Goal: Task Accomplishment & Management: Use online tool/utility

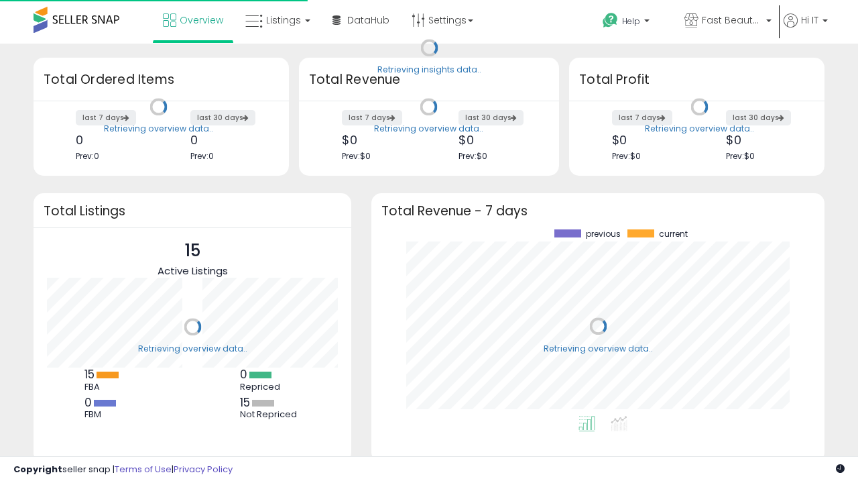
scroll to position [186, 426]
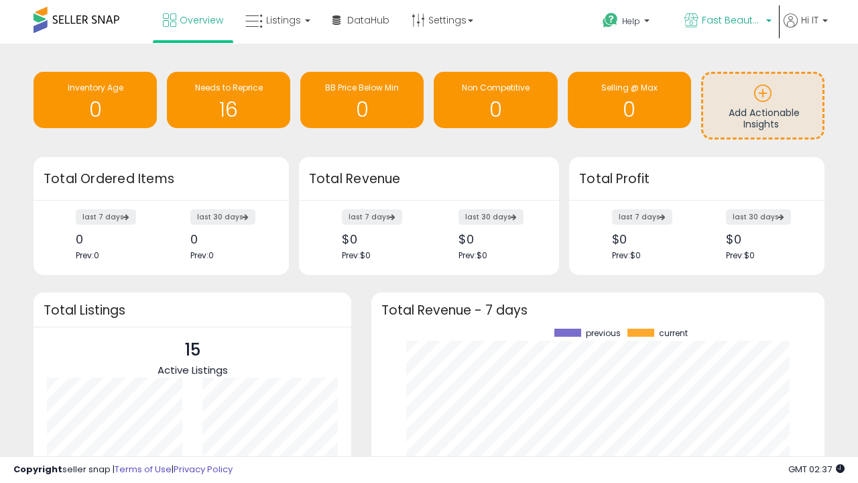
click at [726, 21] on span "Fast Beauty ([GEOGRAPHIC_DATA])" at bounding box center [732, 19] width 60 height 13
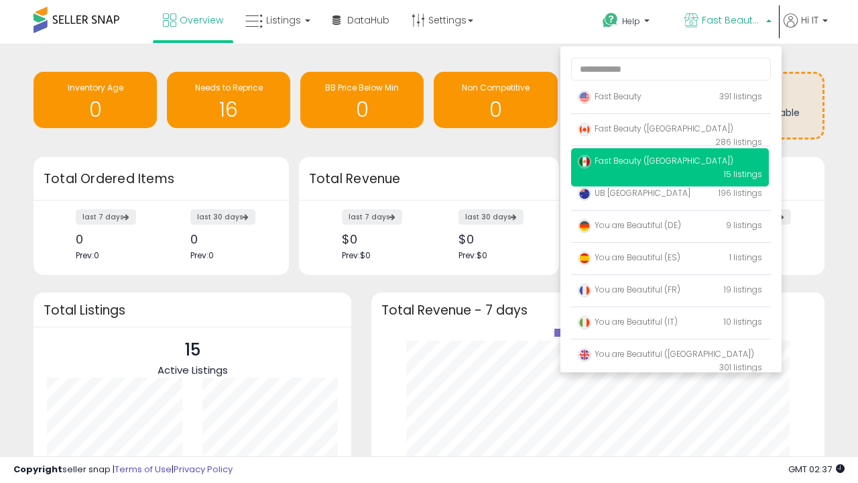
click at [670, 324] on span "You are Beautiful (IT)" at bounding box center [628, 321] width 100 height 11
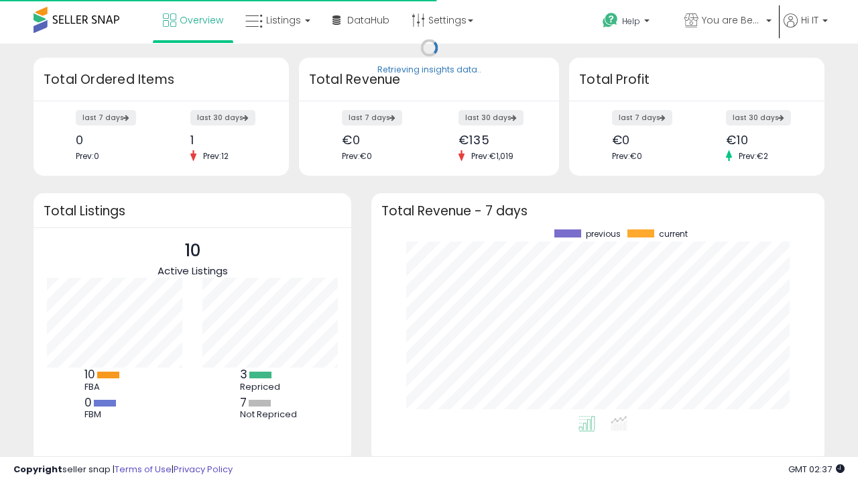
scroll to position [186, 426]
click at [276, 20] on span "Listings" at bounding box center [283, 19] width 35 height 13
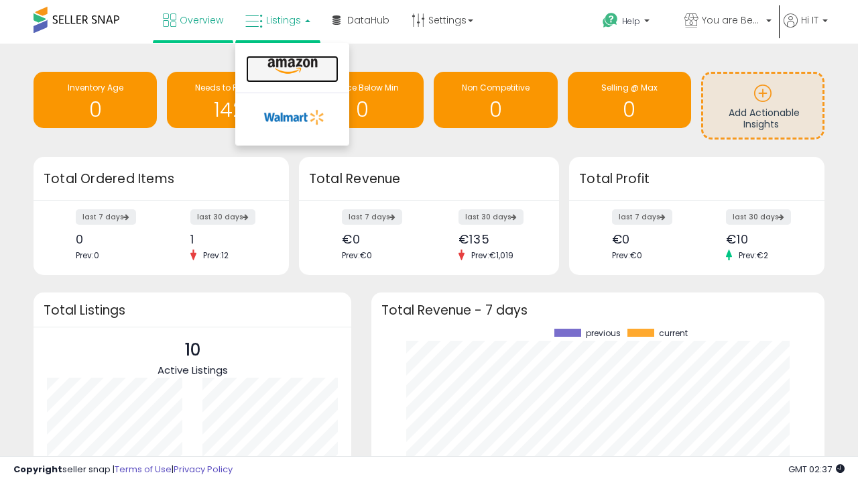
click at [291, 66] on icon at bounding box center [292, 66] width 58 height 17
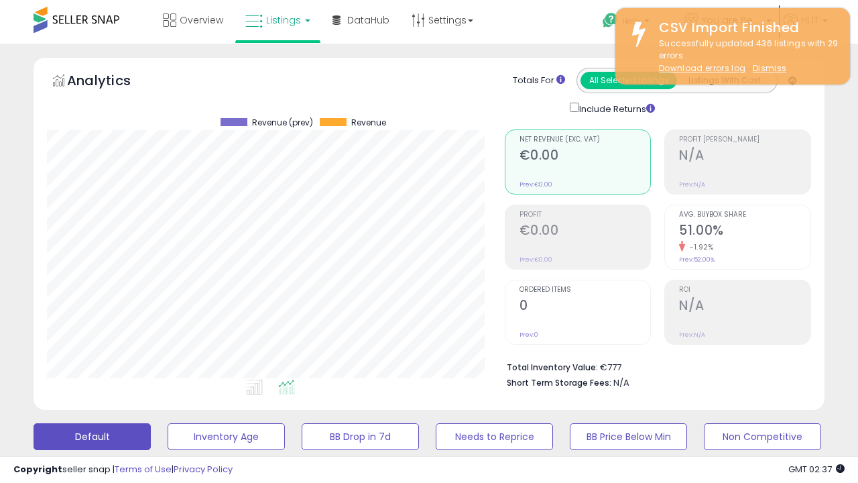
scroll to position [275, 457]
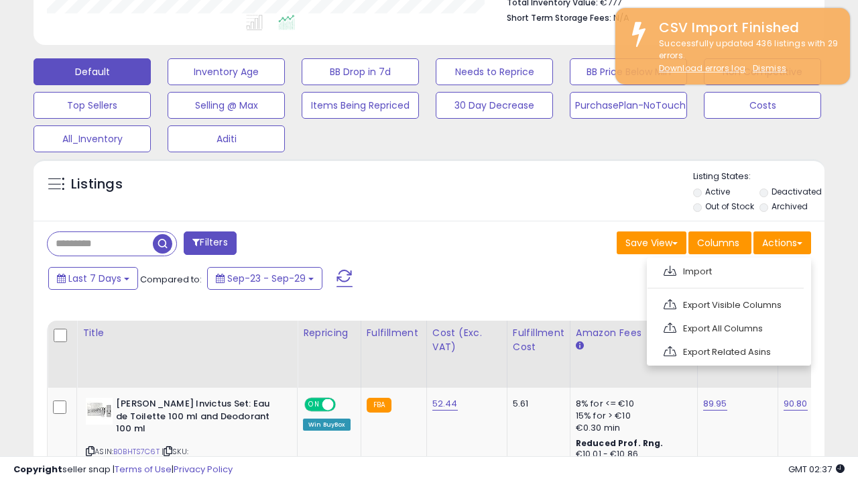
click at [670, 269] on span at bounding box center [669, 270] width 13 height 10
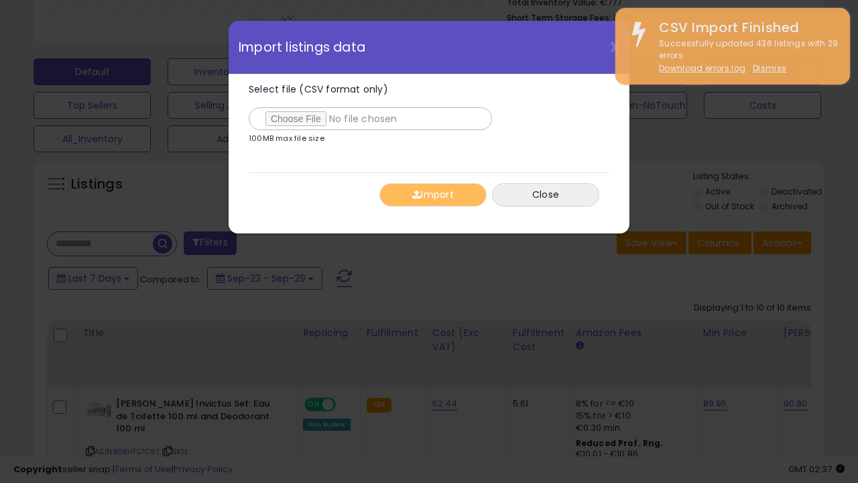
type input "**********"
click at [432, 194] on button "Import" at bounding box center [432, 194] width 107 height 23
